Goal: Task Accomplishment & Management: Manage account settings

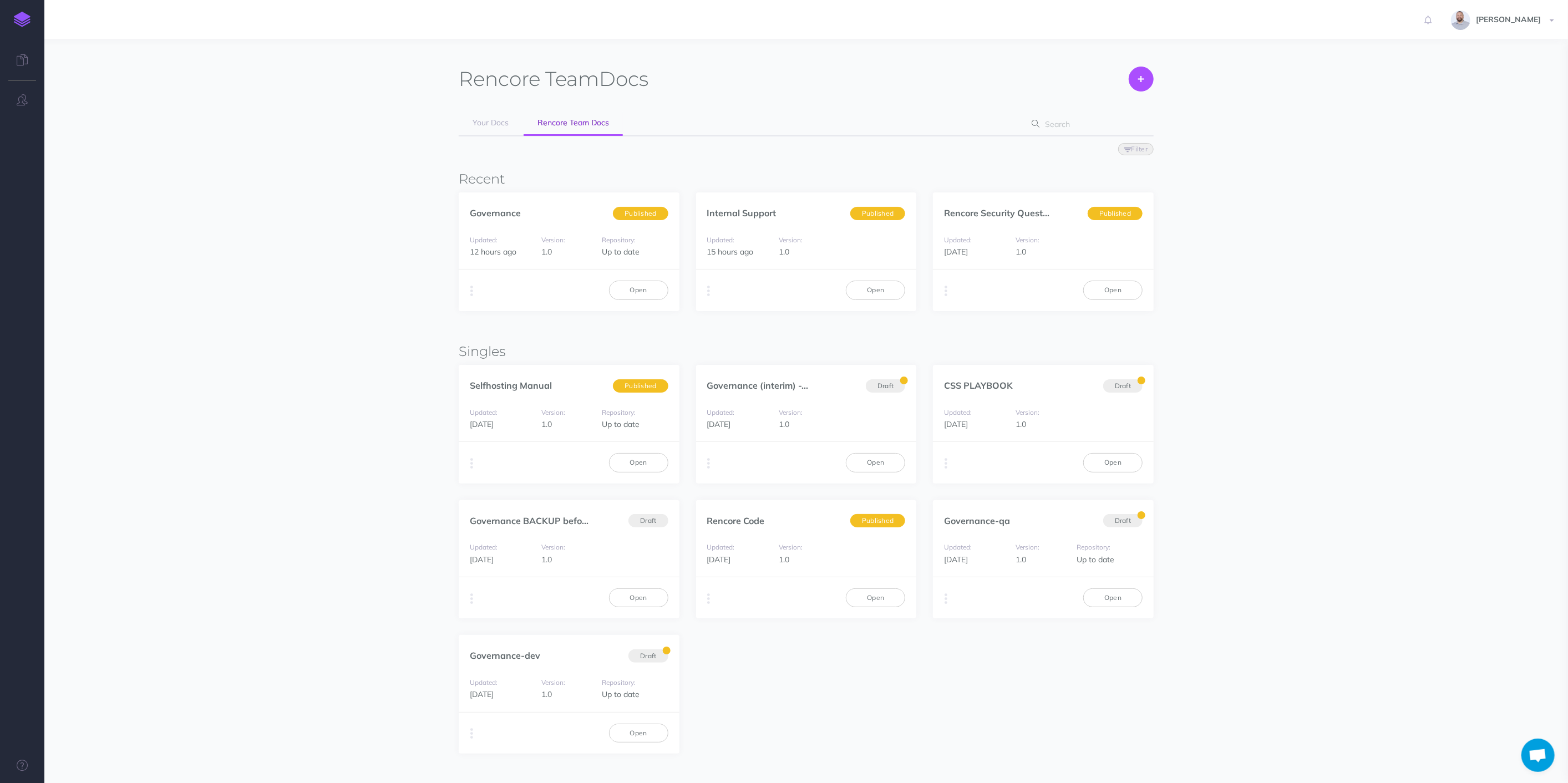
scroll to position [369, 0]
click at [620, 291] on link "Open" at bounding box center [639, 290] width 59 height 19
click at [633, 291] on link "Open" at bounding box center [639, 290] width 59 height 19
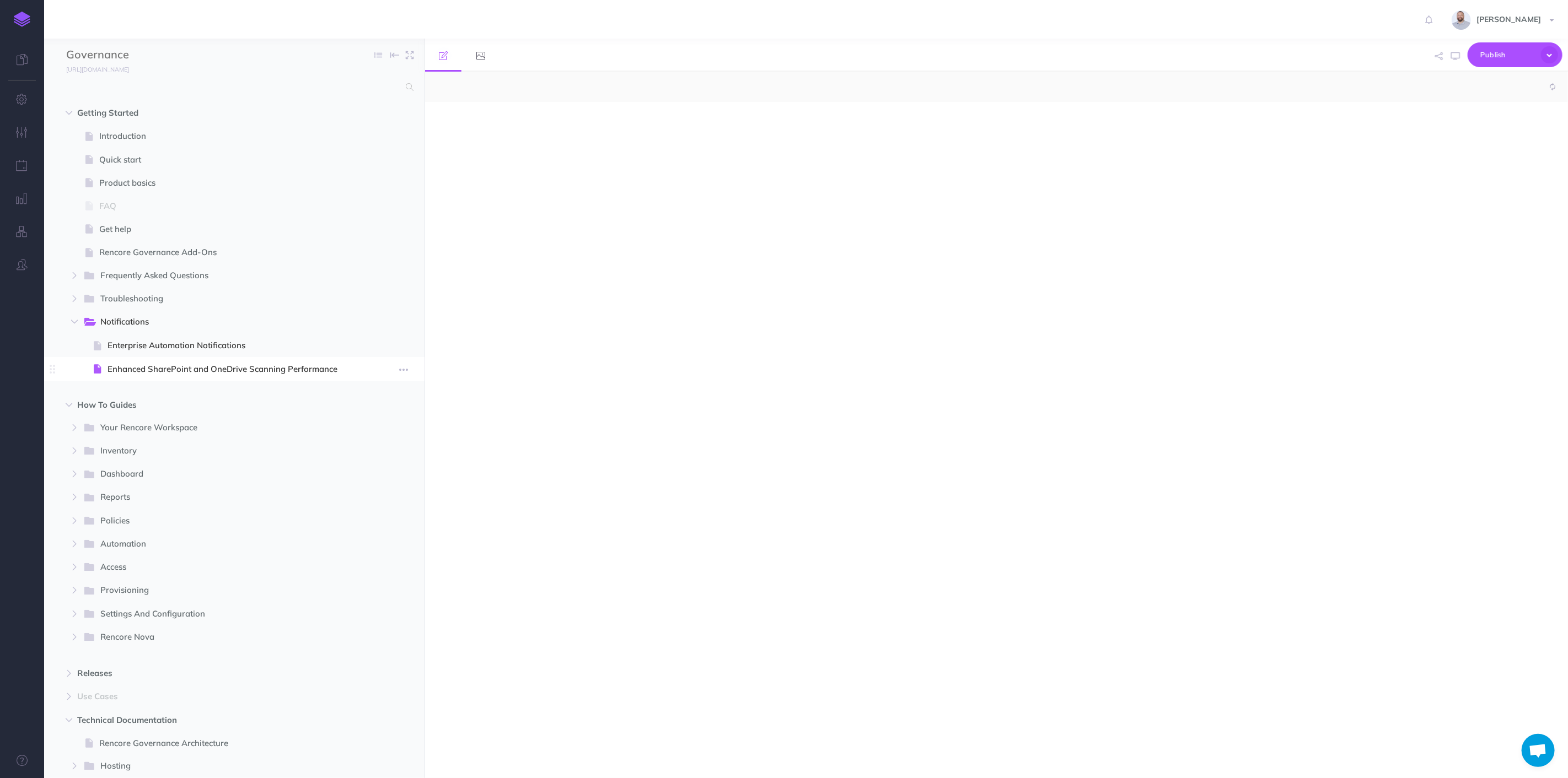
scroll to position [367, 0]
select select "null"
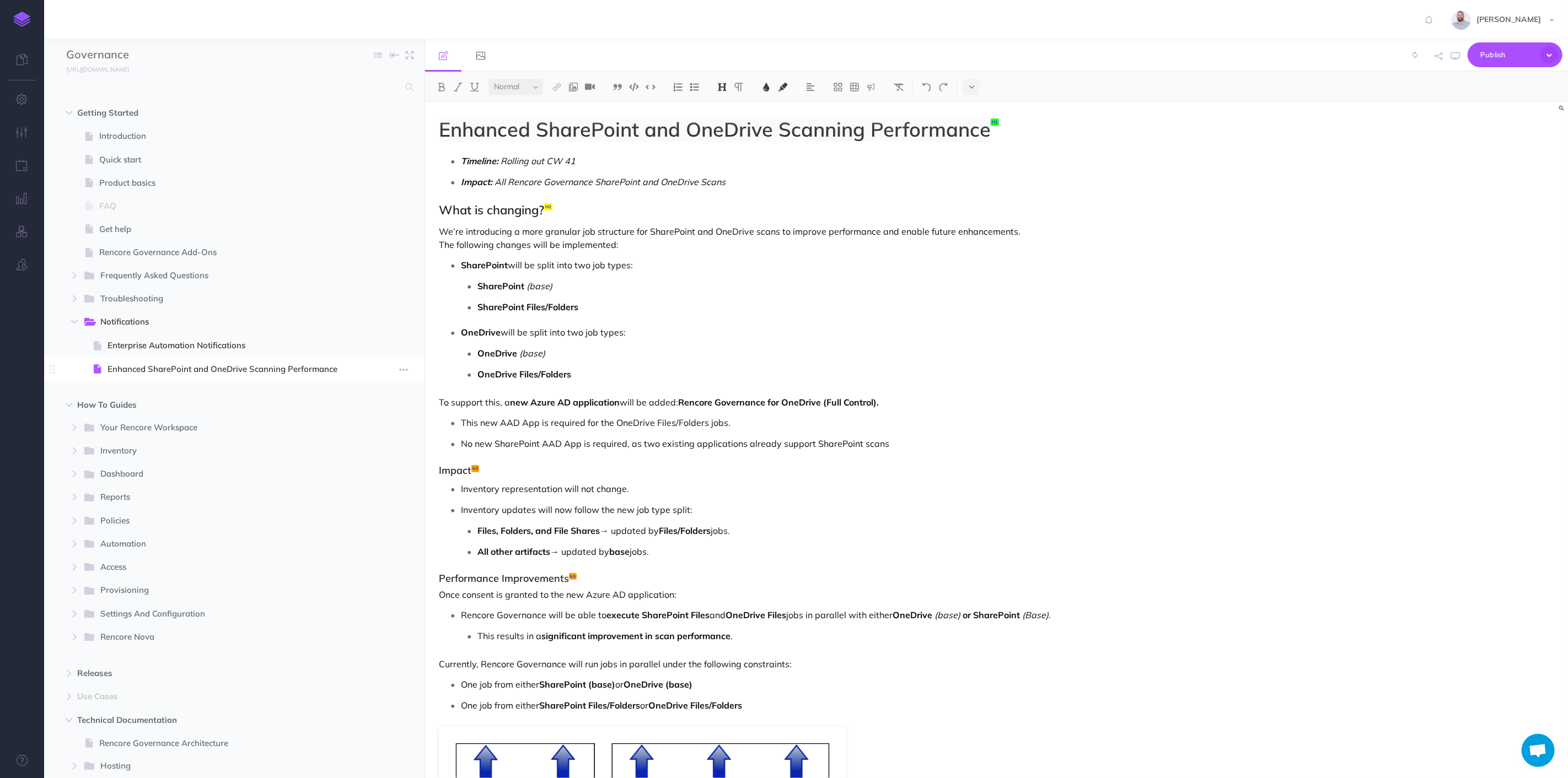
click at [221, 364] on span "Enhanced SharePoint and OneDrive Scanning Performance" at bounding box center [233, 369] width 251 height 13
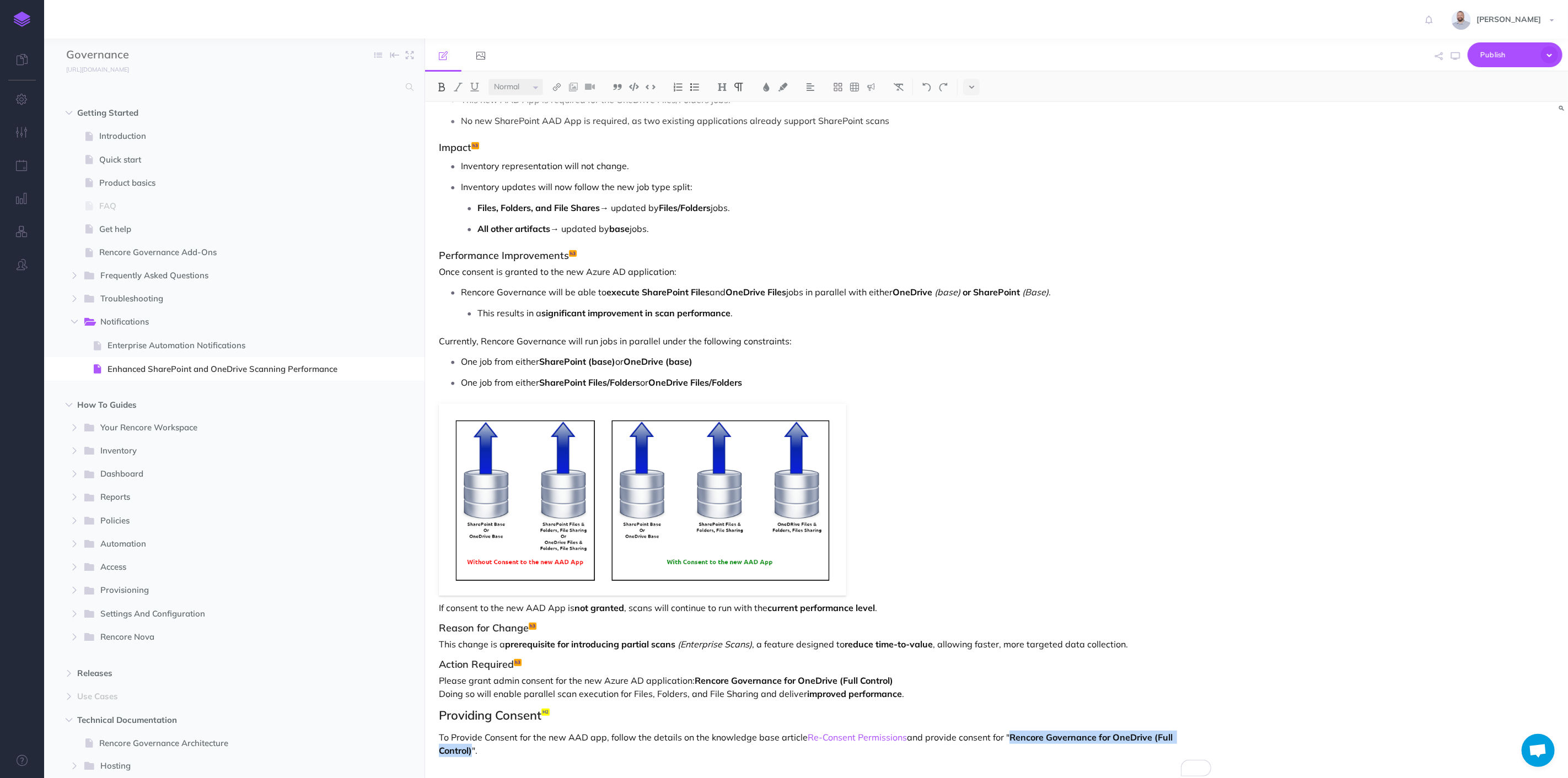
scroll to position [307, 0]
drag, startPoint x: 1011, startPoint y: 734, endPoint x: 471, endPoint y: 750, distance: 540.2
click at [471, 750] on strong "Rencore Governance for OneDrive (Full Control)" at bounding box center [807, 744] width 736 height 25
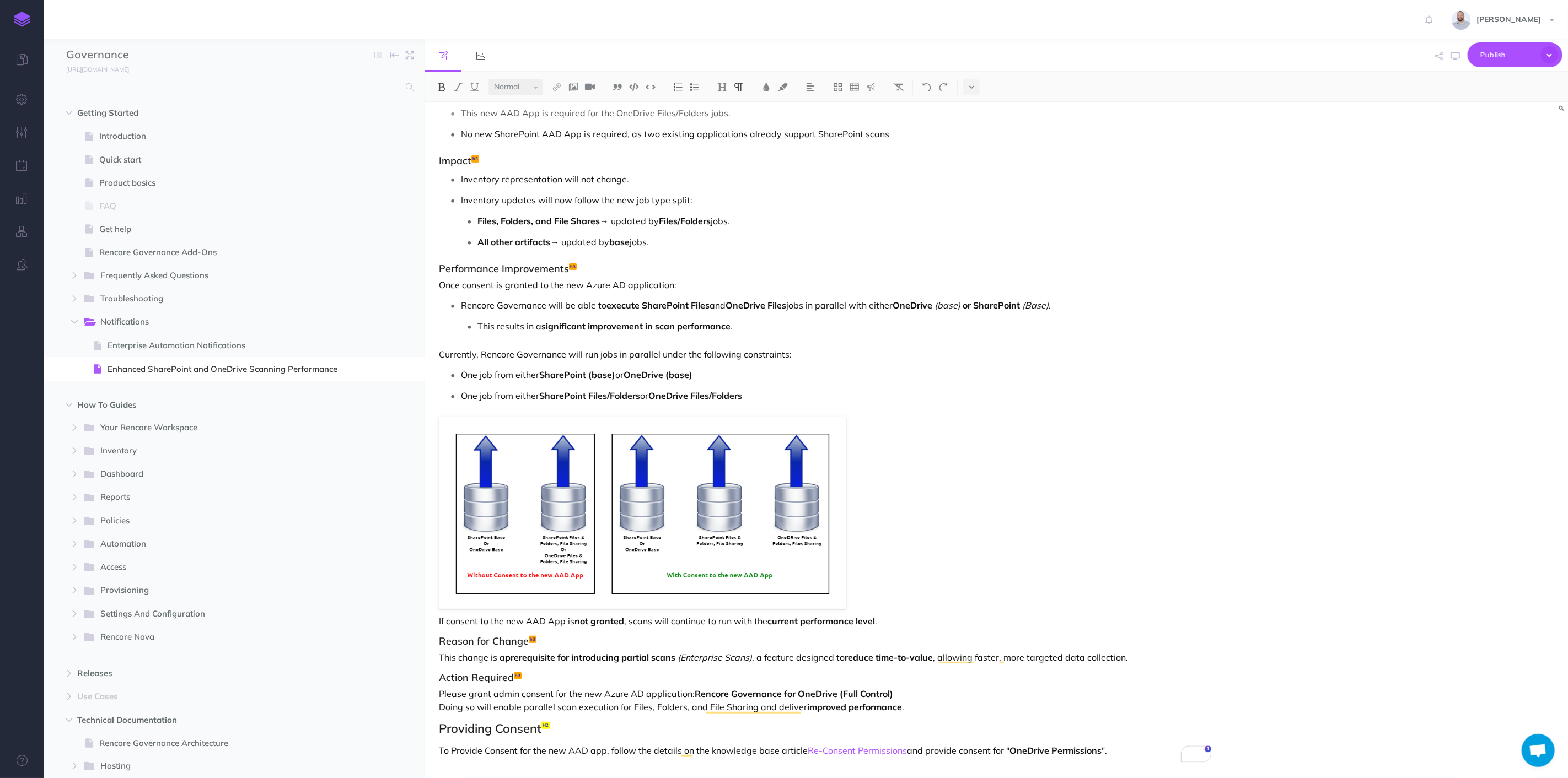
scroll to position [306, 0]
click at [1117, 748] on p "To Provide Consent for the new AAD app, follow the details on the knowledge bas…" at bounding box center [825, 751] width 773 height 13
click at [463, 764] on p "To Provide Consent for the new AAD app, follow the details on the knowledge bas…" at bounding box center [825, 758] width 773 height 26
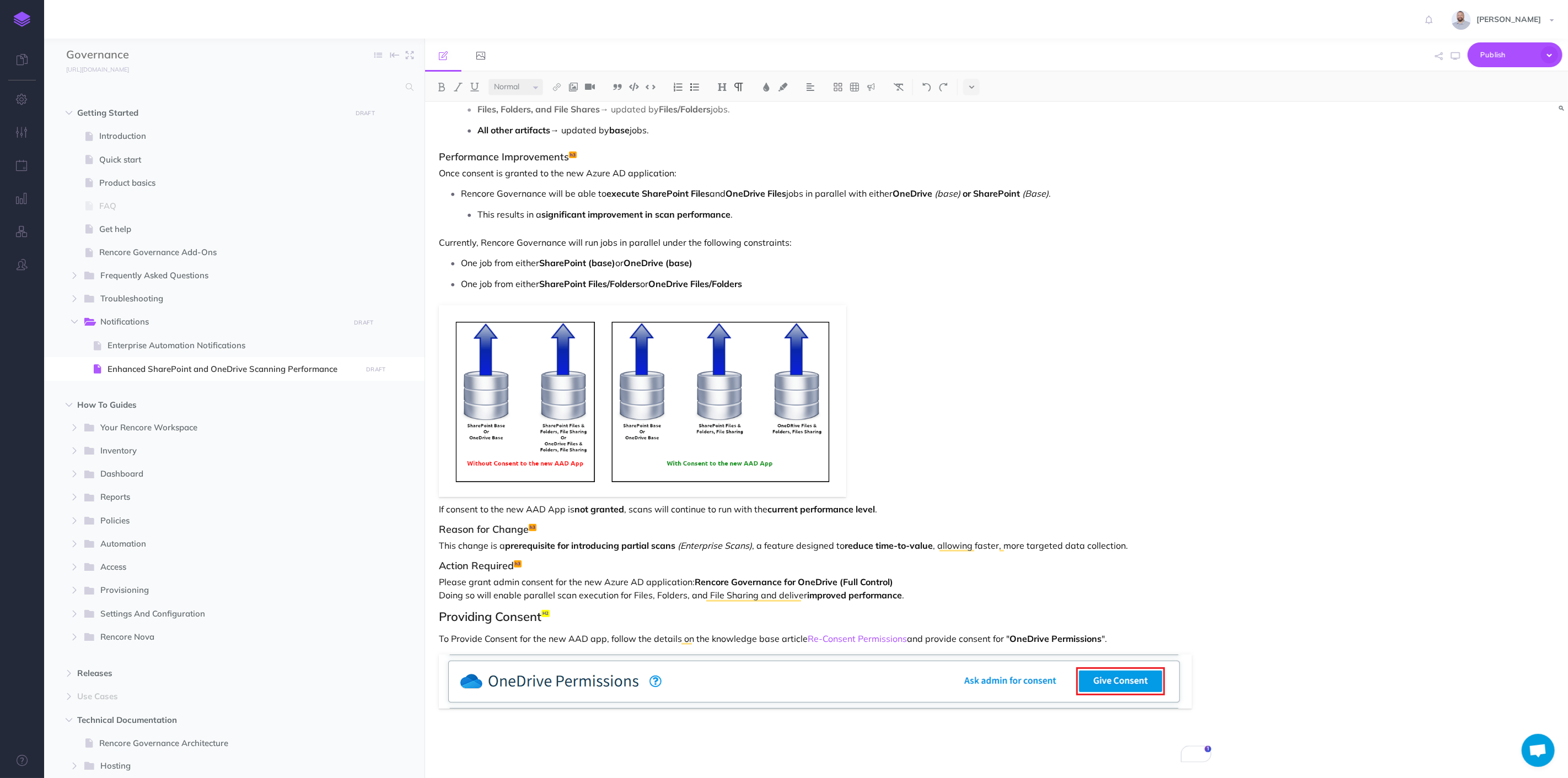
scroll to position [423, 0]
click at [500, 755] on p "To enrich screen reader interactions, please activate Accessibility in Grammarl…" at bounding box center [825, 744] width 773 height 26
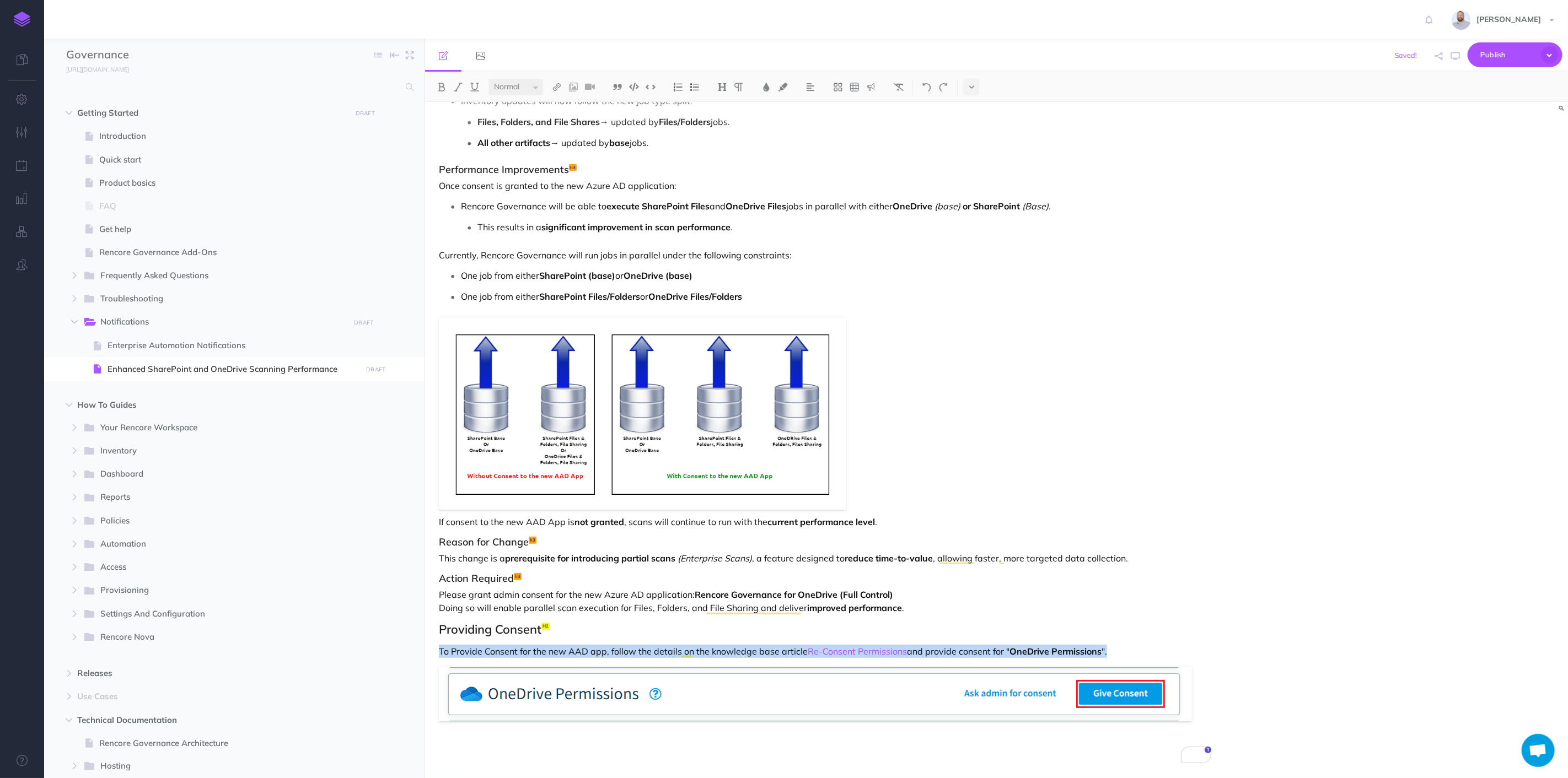
scroll to position [409, 0]
click at [502, 742] on div "Enhanced SharePoint and OneDrive Scanning Performance Timeline: Rolling out CW …" at bounding box center [825, 236] width 800 height 1086
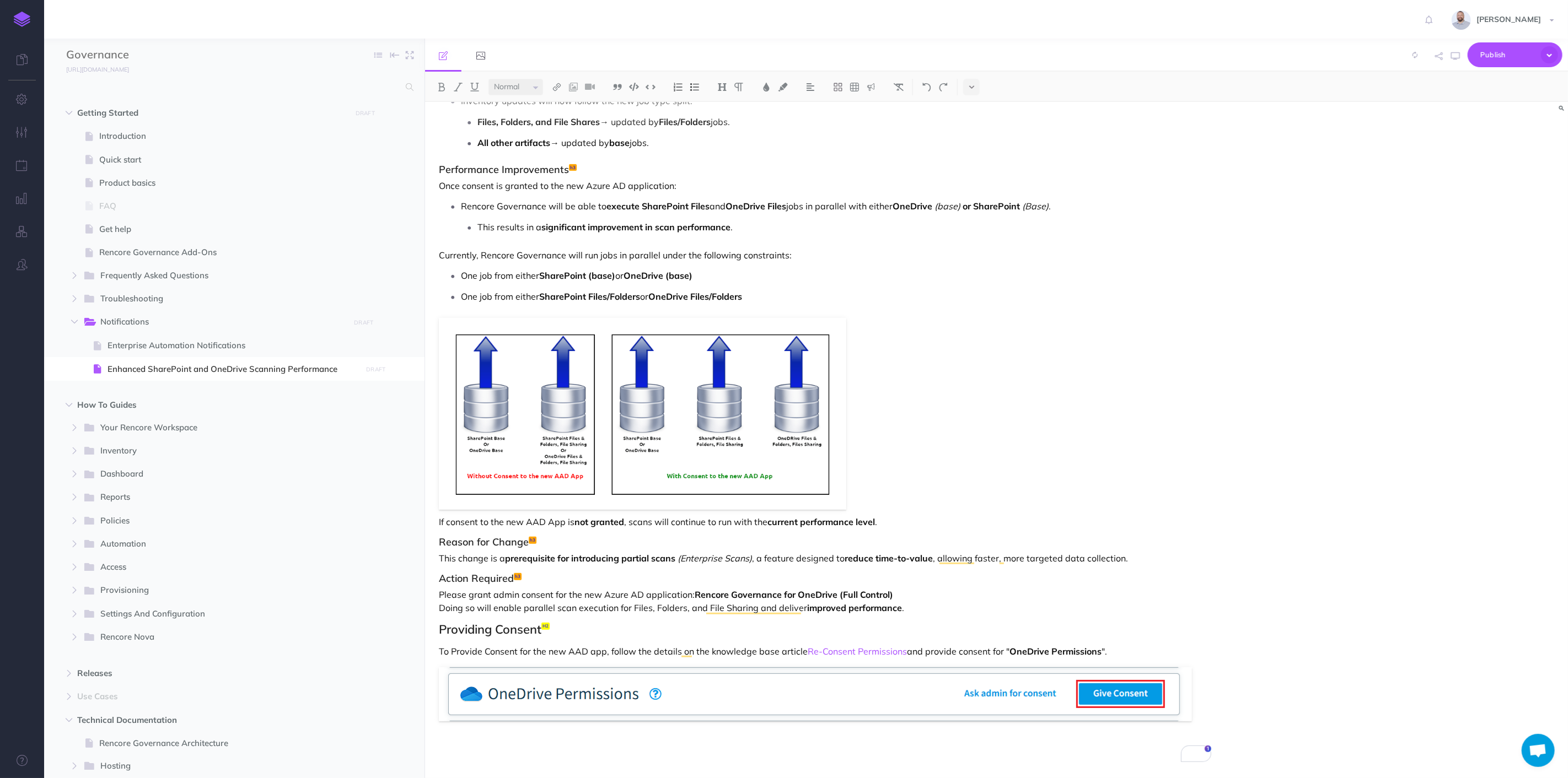
scroll to position [0, 0]
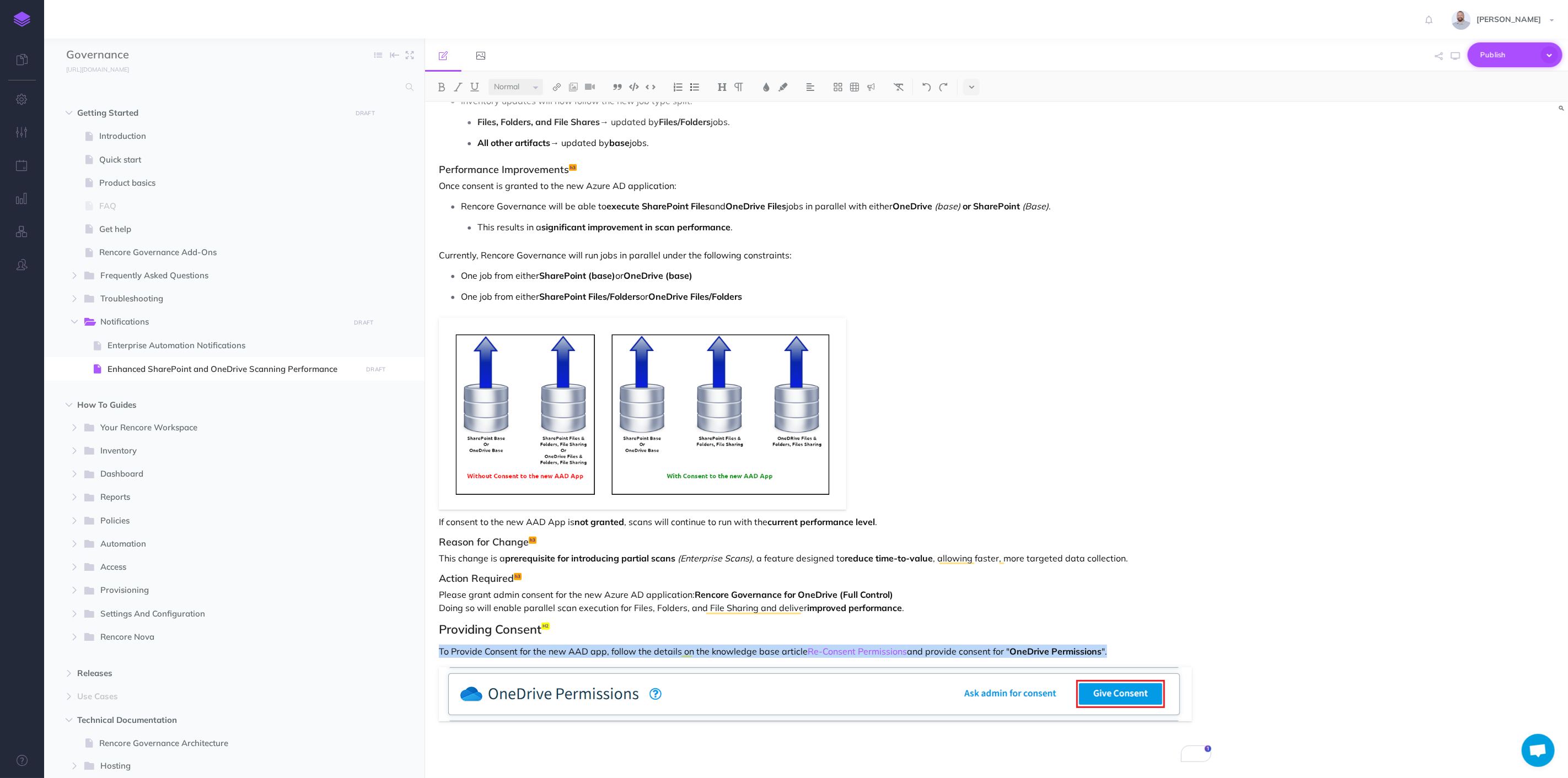
click at [1500, 47] on span "Publish" at bounding box center [1507, 55] width 55 height 17
click at [1493, 139] on p "Publish all draft items, making them public." at bounding box center [1496, 149] width 111 height 20
